Goal: Task Accomplishment & Management: Use online tool/utility

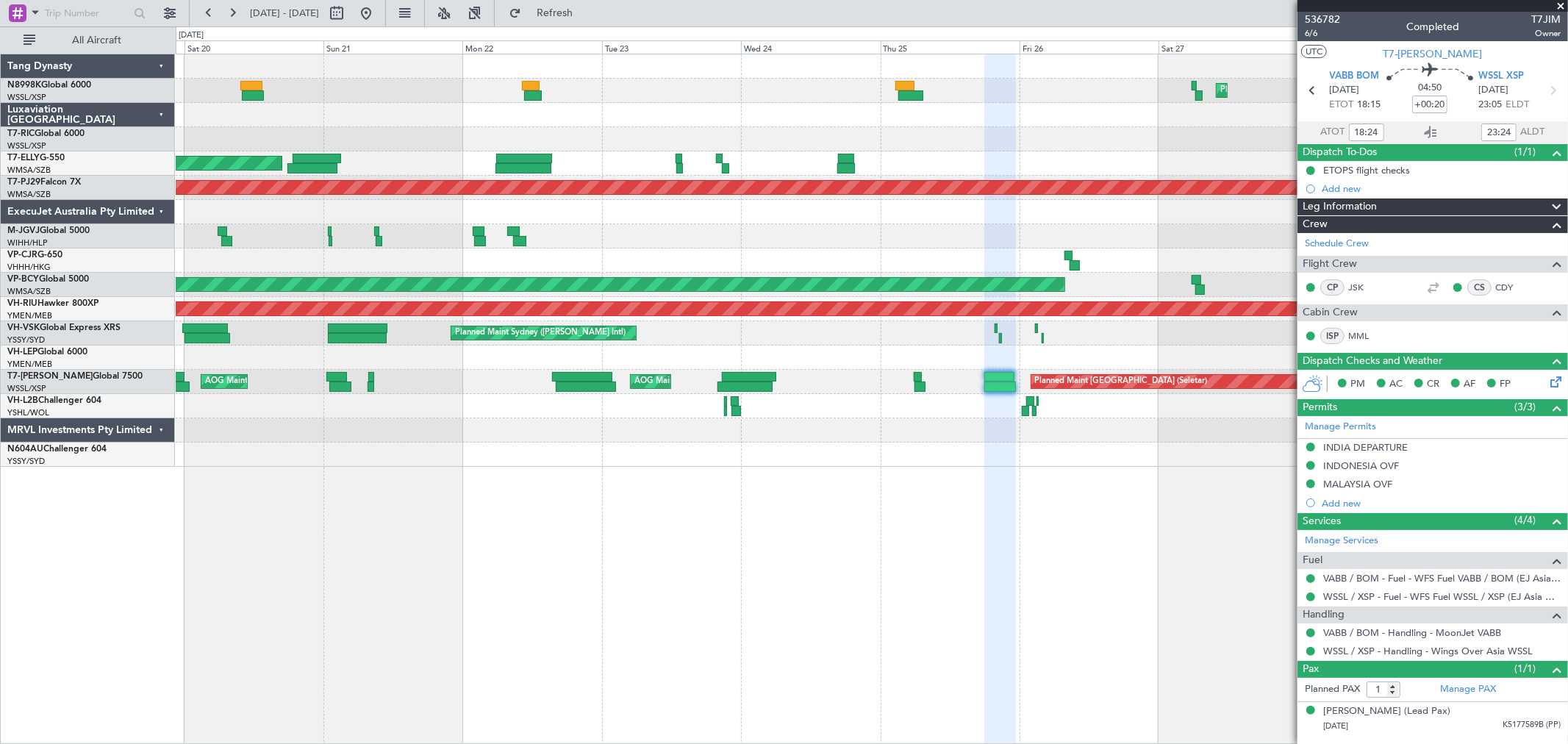
click at [0, 186] on div "Planned Maint [GEOGRAPHIC_DATA] ([GEOGRAPHIC_DATA] Intl) Planned Maint [GEOGRAP…" at bounding box center [784, 385] width 1568 height 717
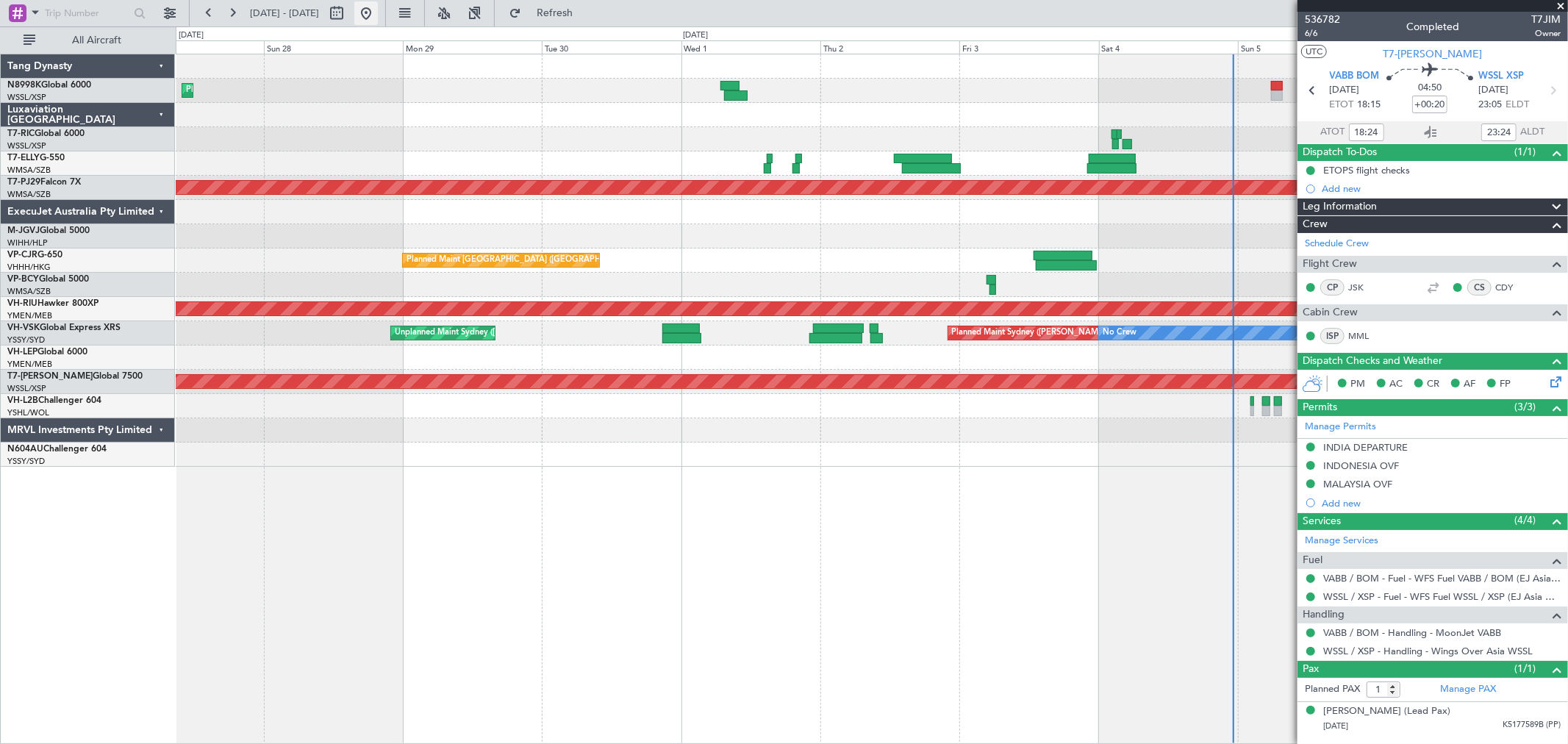
click at [378, 13] on button at bounding box center [366, 14] width 24 height 24
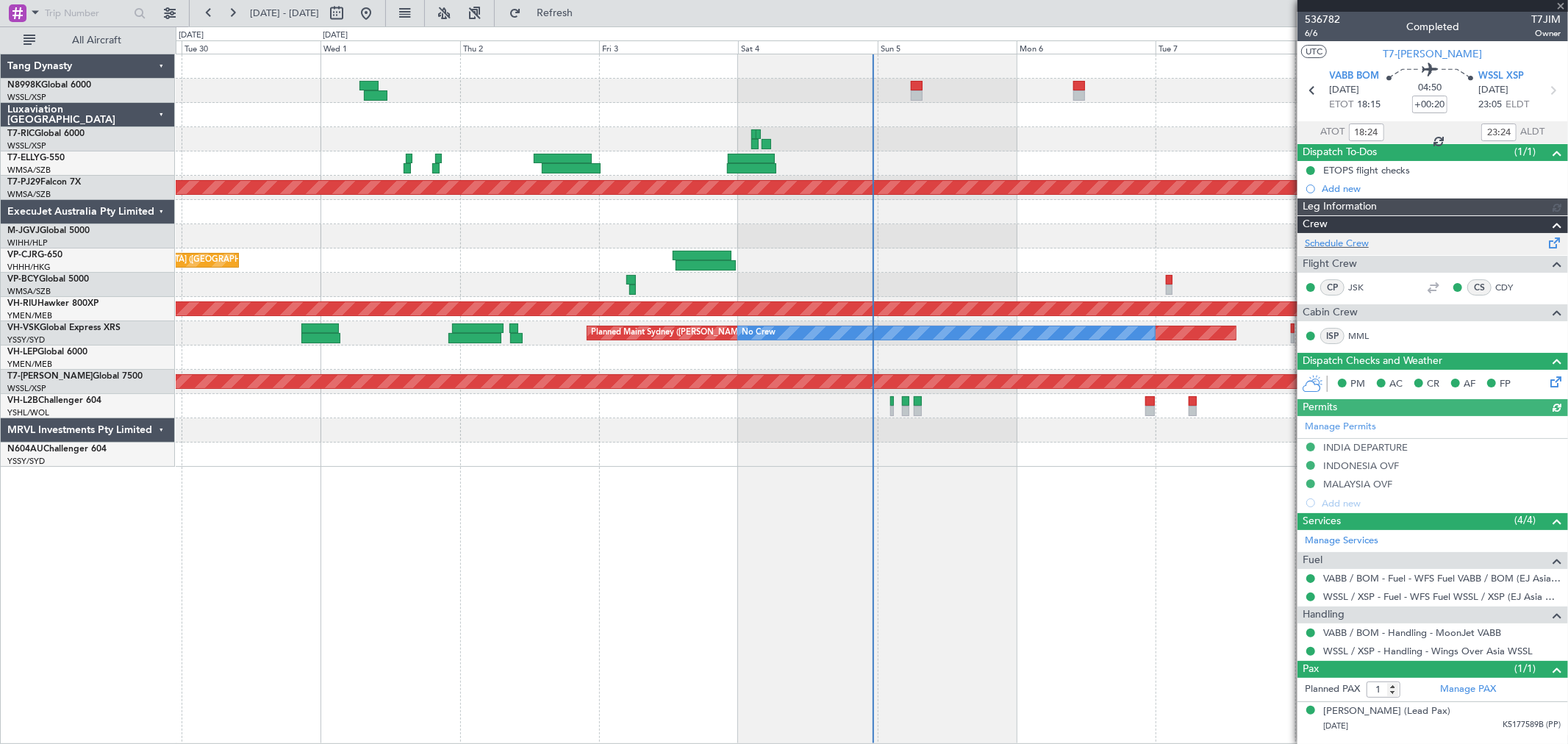
type input "[PERSON_NAME] (LEU)"
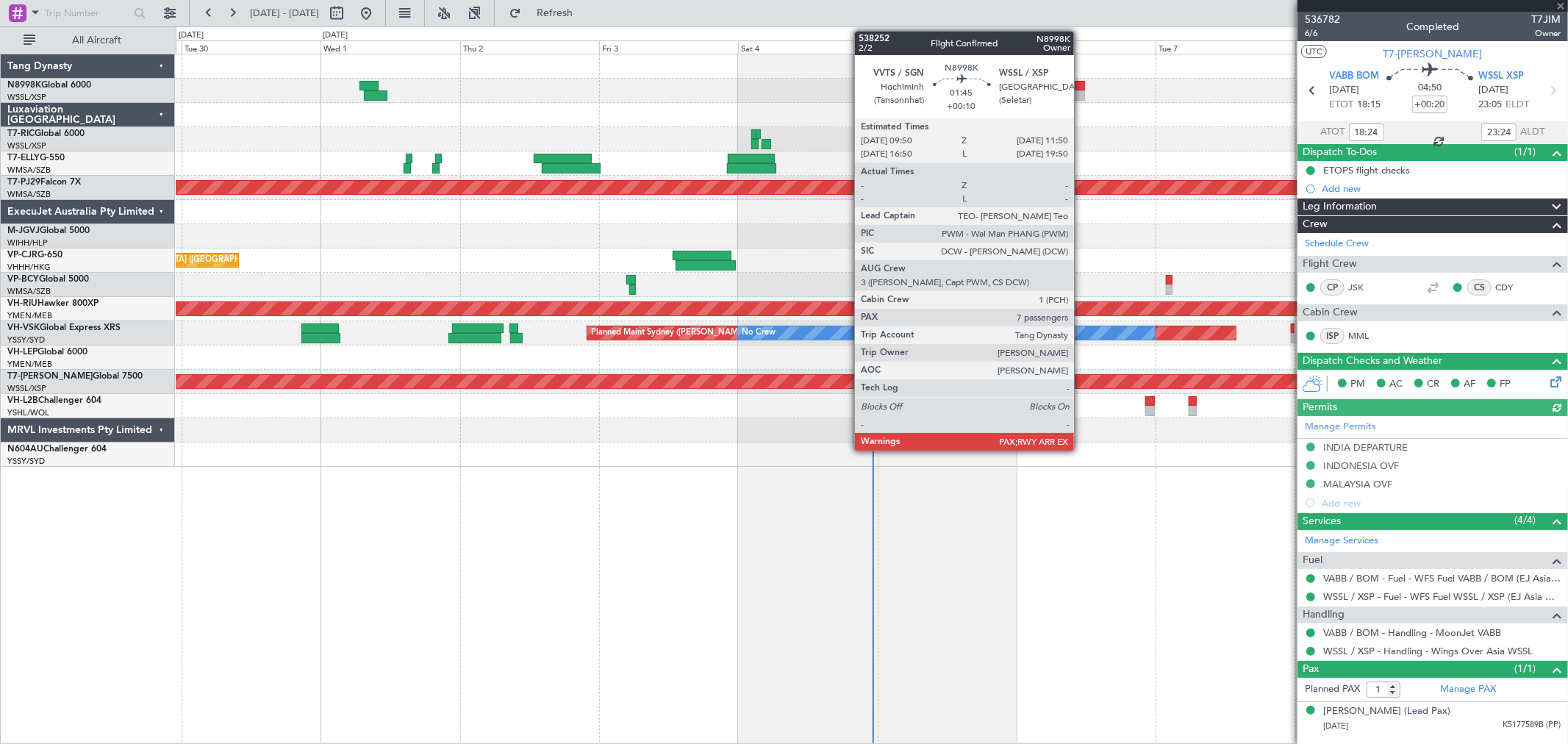
click at [1081, 92] on div at bounding box center [1079, 95] width 12 height 10
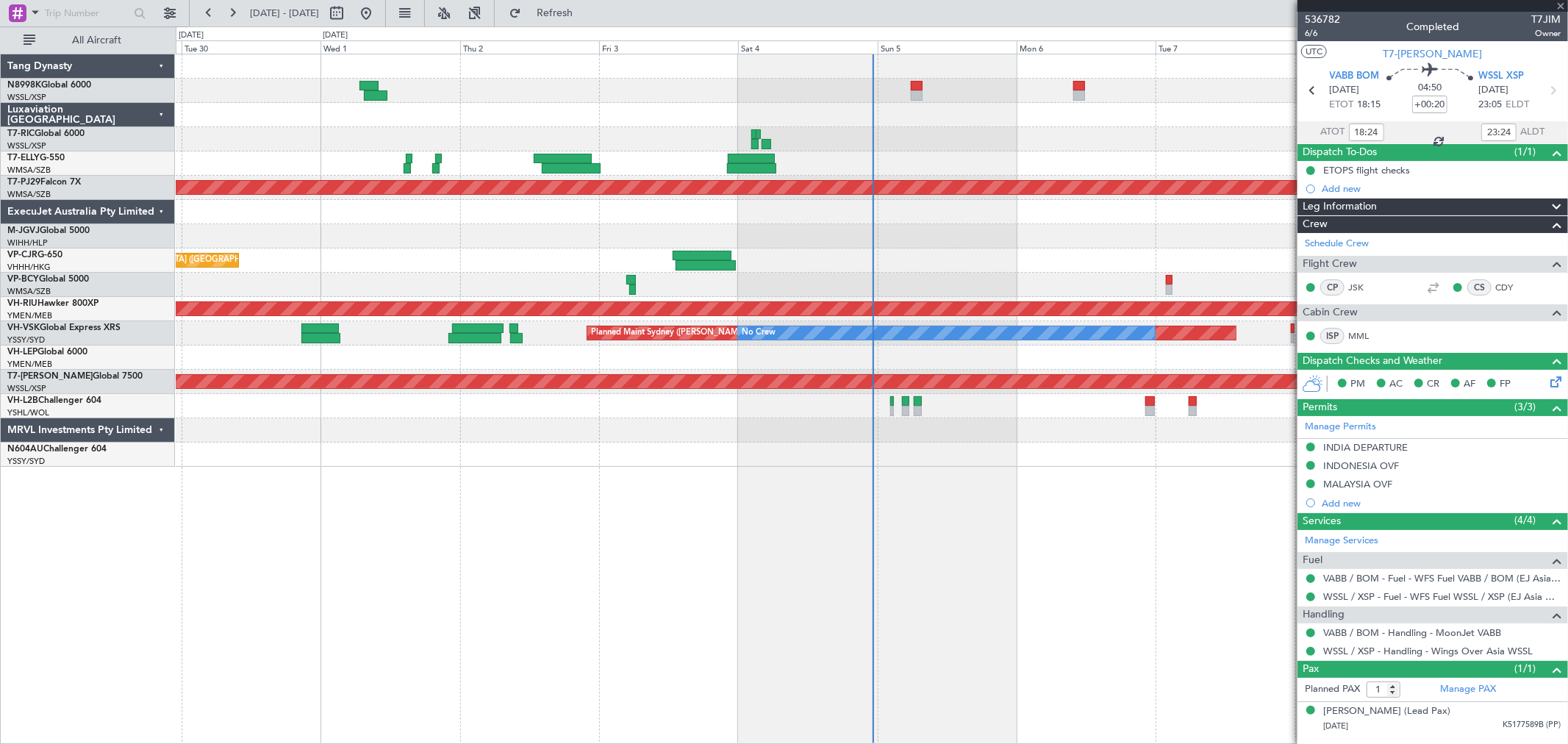
type input "+00:10"
type input "7"
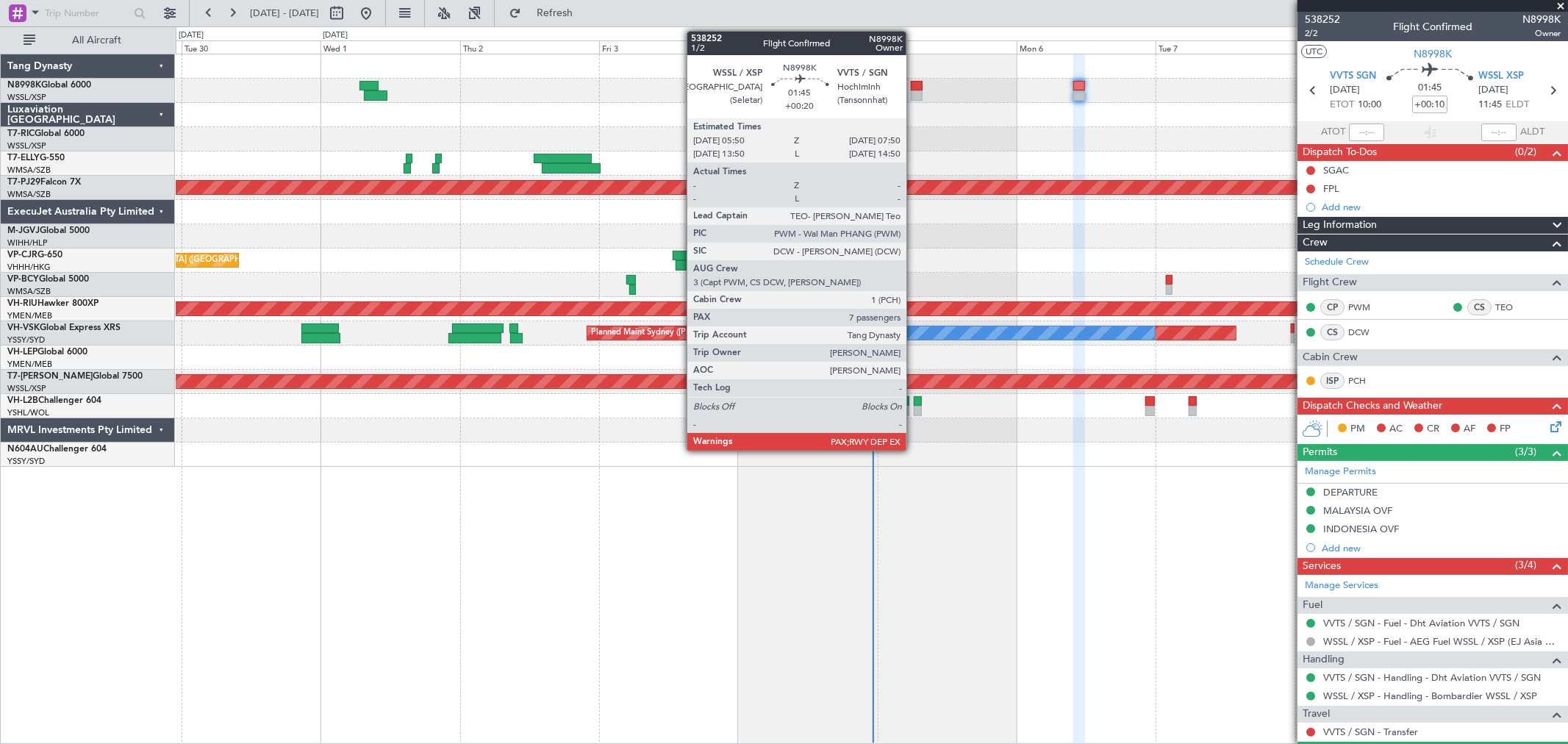
click at [914, 94] on div at bounding box center [916, 95] width 12 height 10
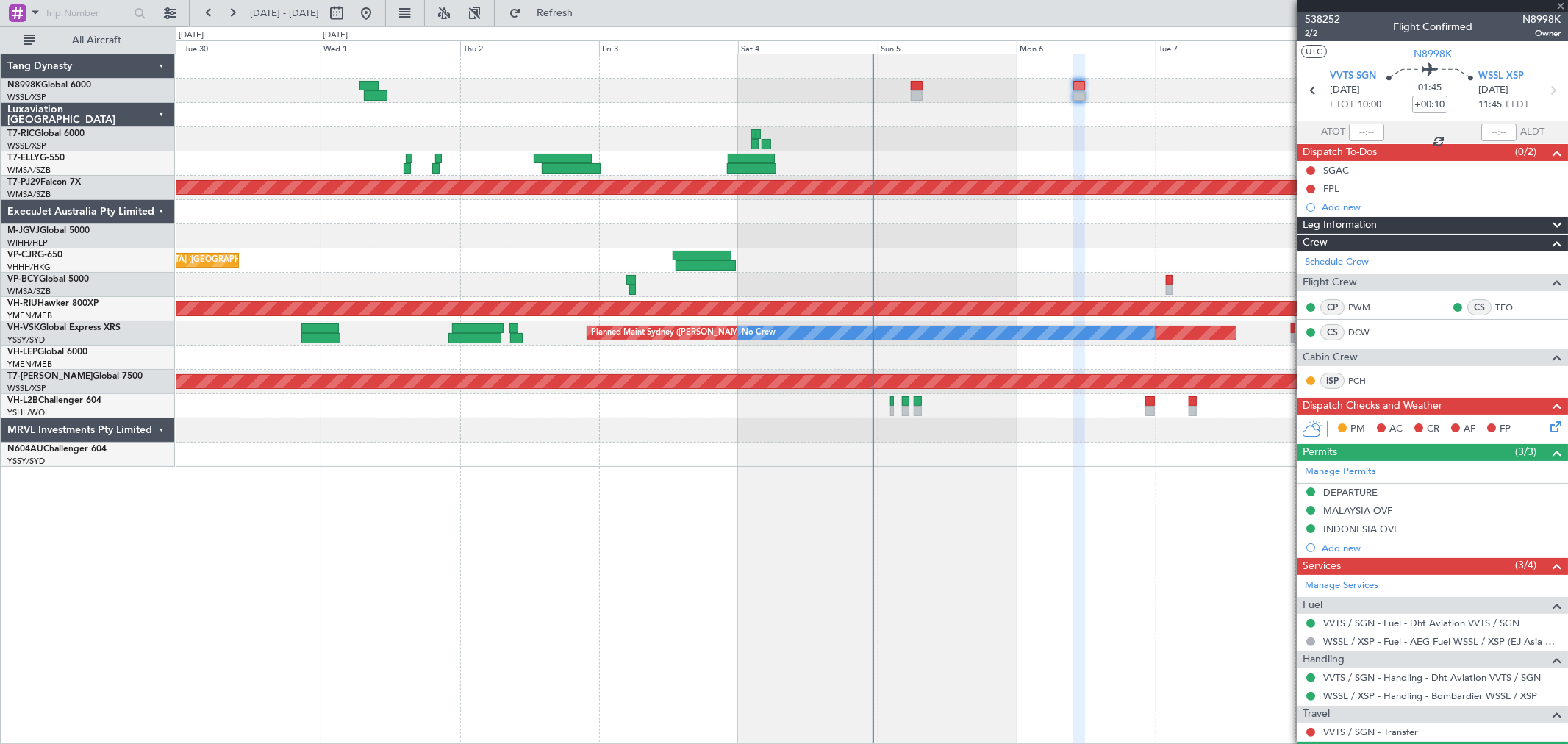
type input "+00:20"
